Goal: Navigation & Orientation: Find specific page/section

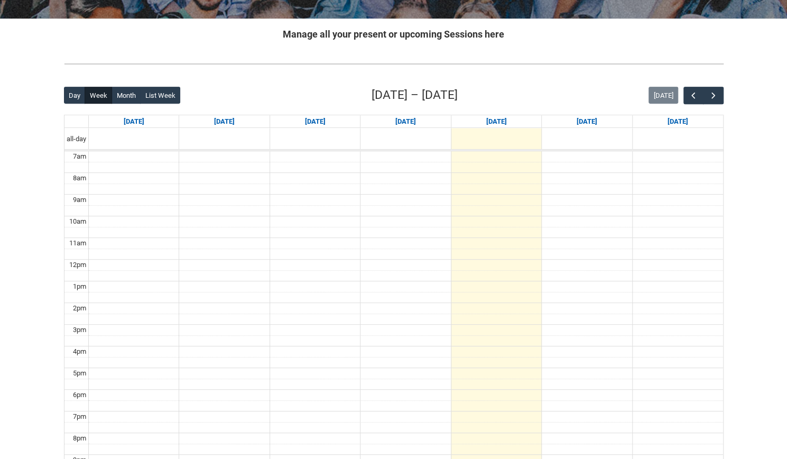
scroll to position [195, 0]
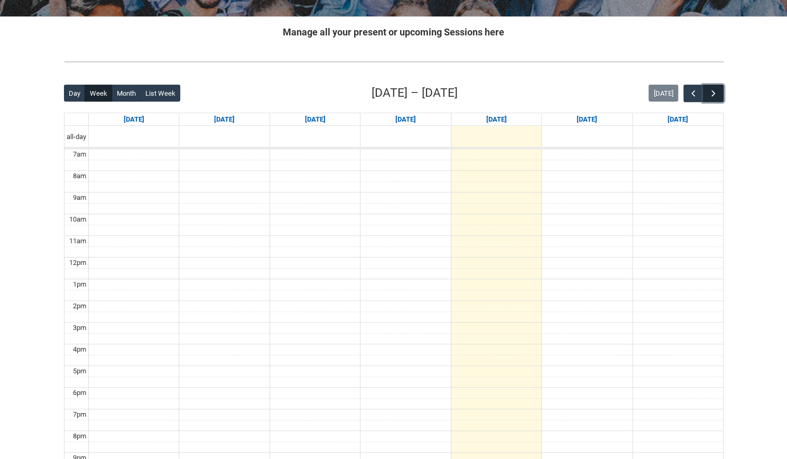
click at [718, 91] on span "button" at bounding box center [714, 93] width 11 height 11
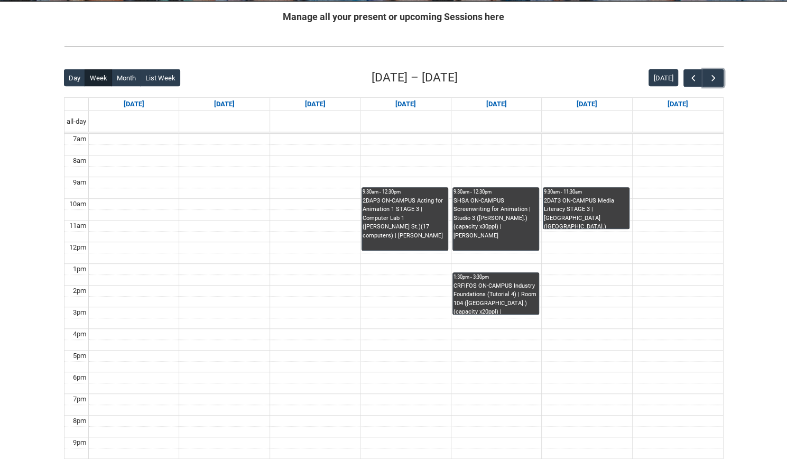
scroll to position [210, 0]
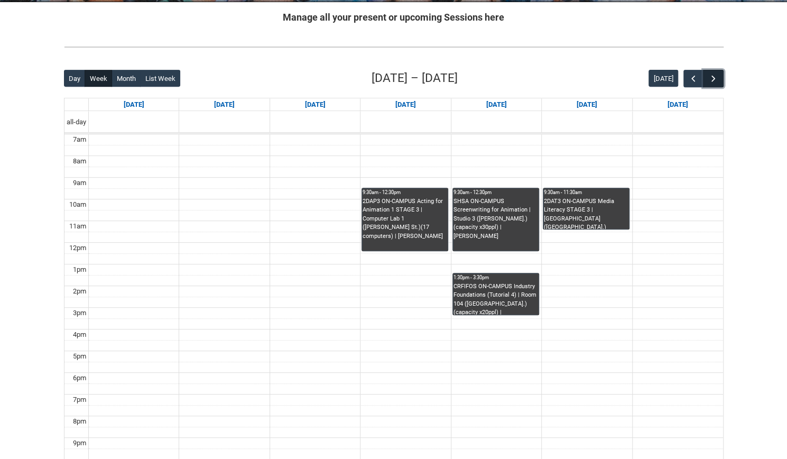
click at [713, 80] on span "button" at bounding box center [714, 78] width 11 height 11
click at [715, 78] on span "button" at bounding box center [714, 78] width 11 height 11
click at [696, 75] on span "button" at bounding box center [693, 78] width 11 height 11
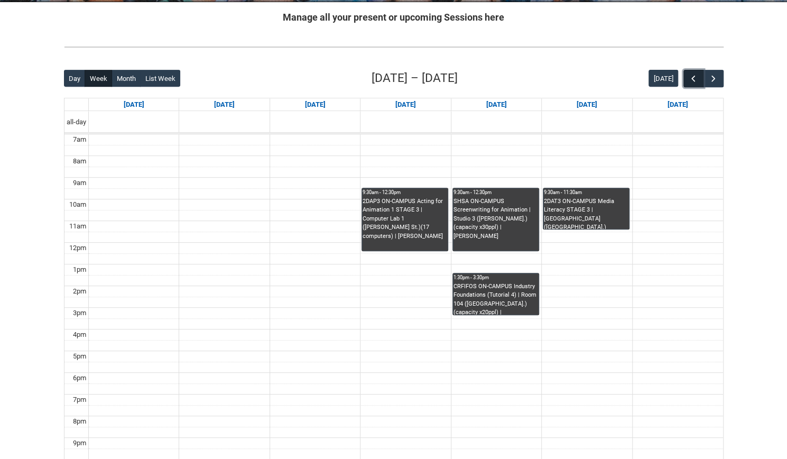
click at [696, 75] on span "button" at bounding box center [693, 78] width 11 height 11
